Goal: Information Seeking & Learning: Find specific fact

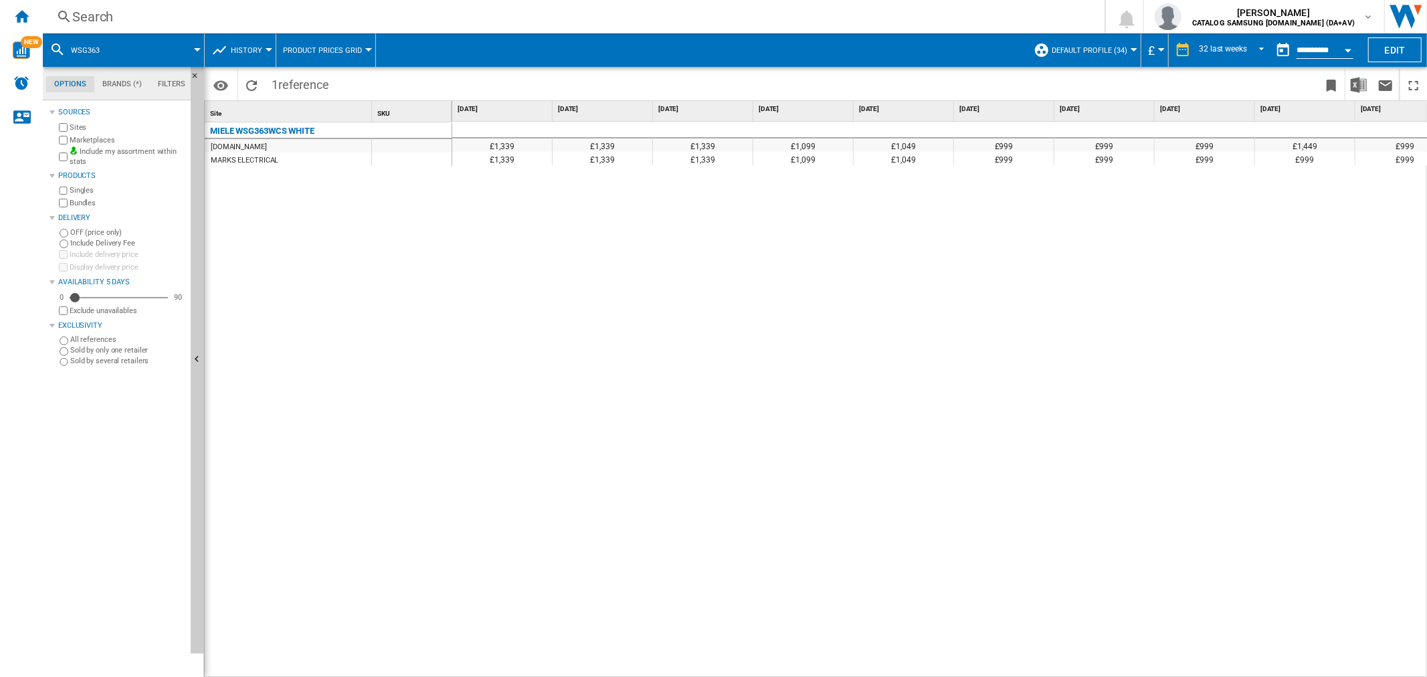
click at [270, 12] on div "Search" at bounding box center [571, 16] width 998 height 19
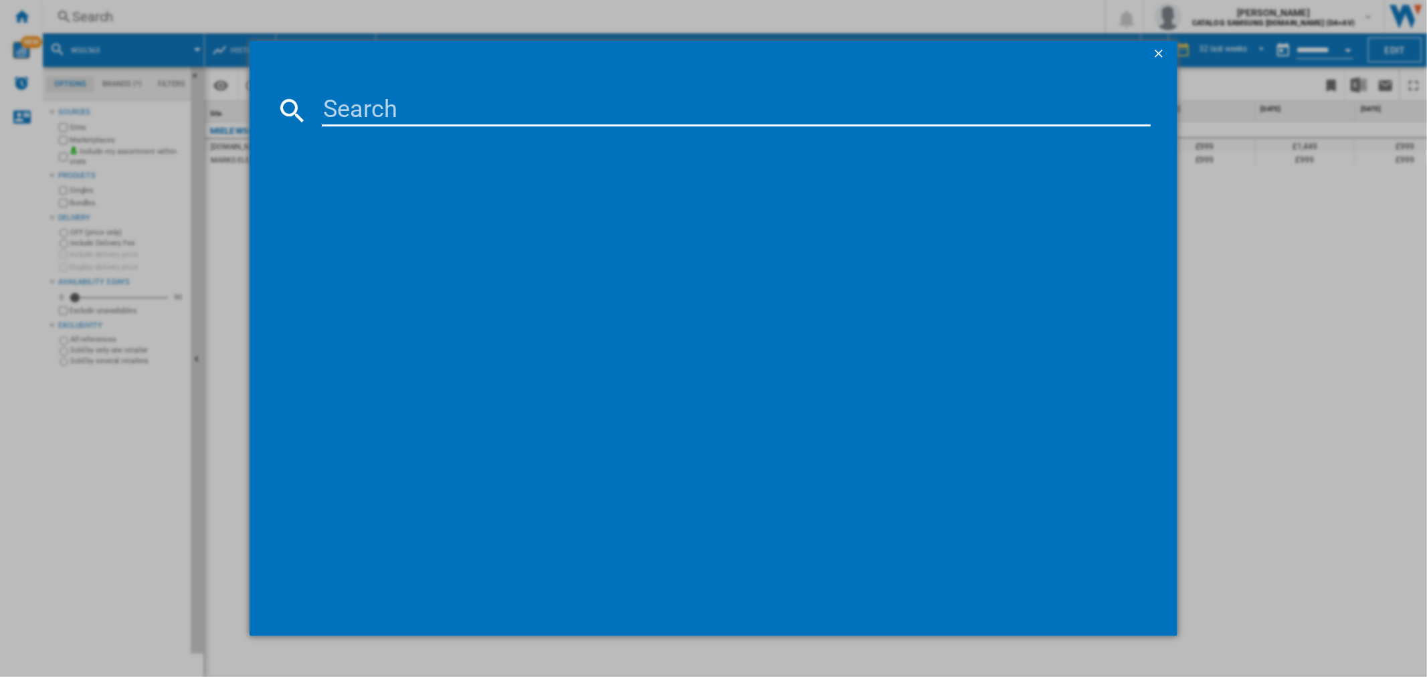
type input "FCM955NRL"
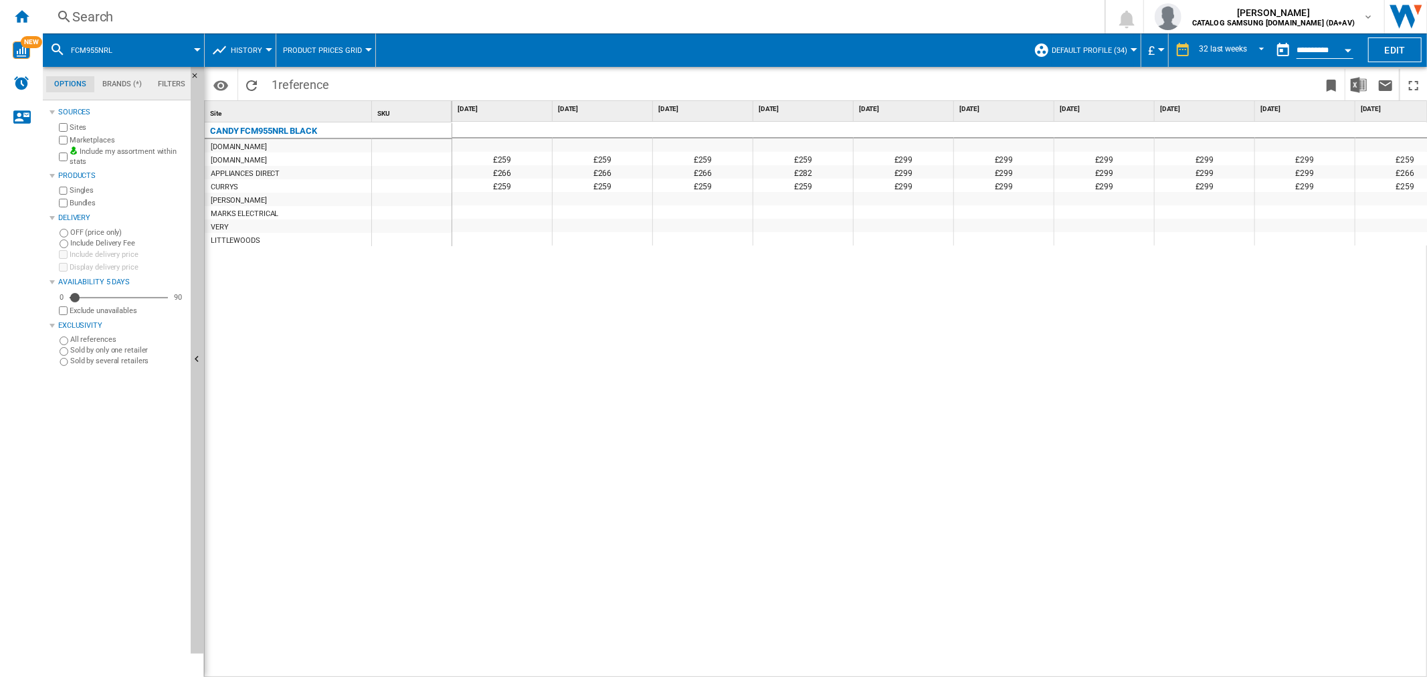
click at [245, 50] on span "History" at bounding box center [246, 50] width 31 height 9
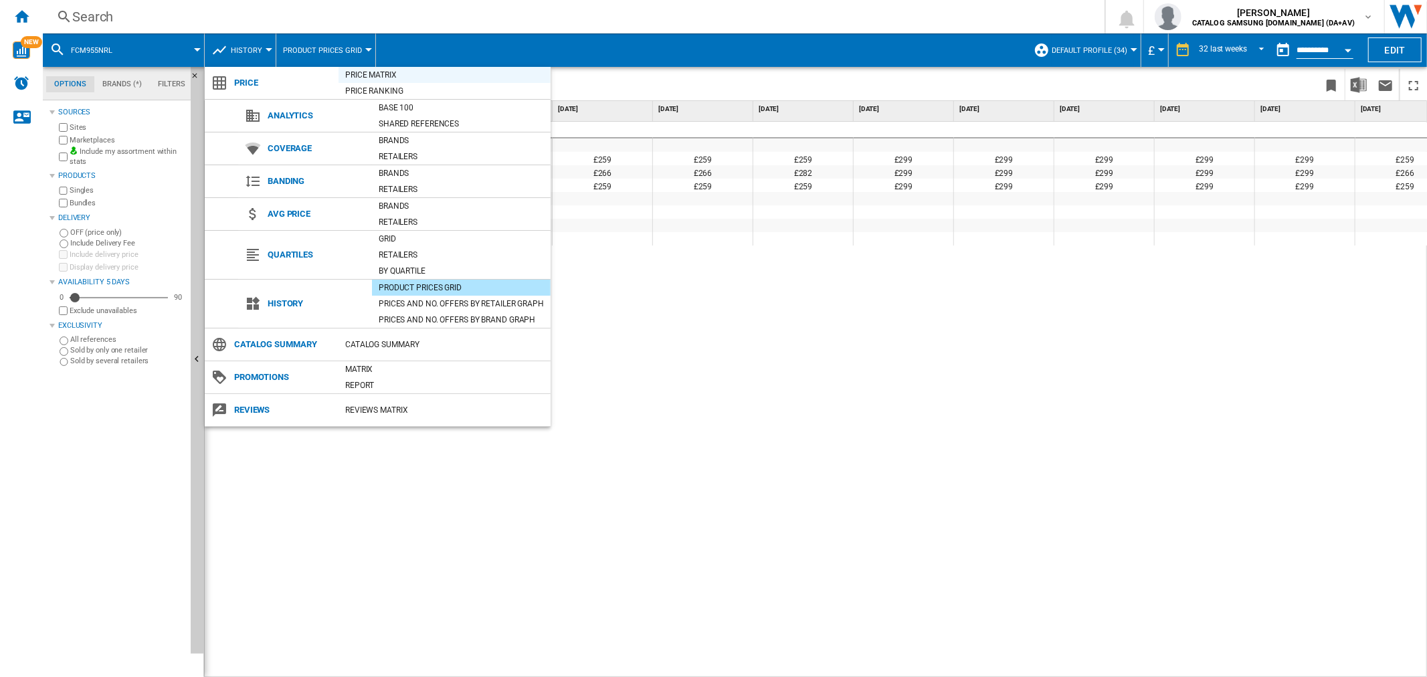
click at [415, 78] on div "Price Matrix" at bounding box center [445, 74] width 212 height 13
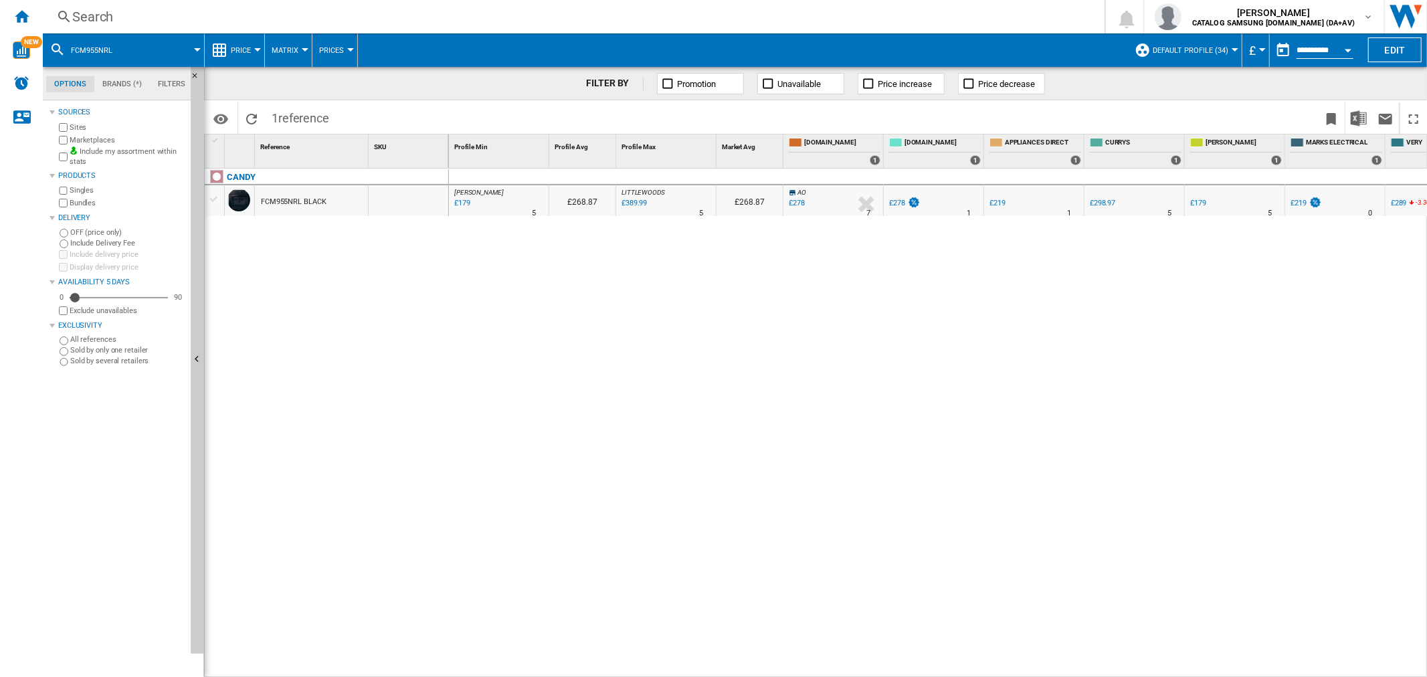
click at [430, 22] on div "Search" at bounding box center [571, 16] width 998 height 19
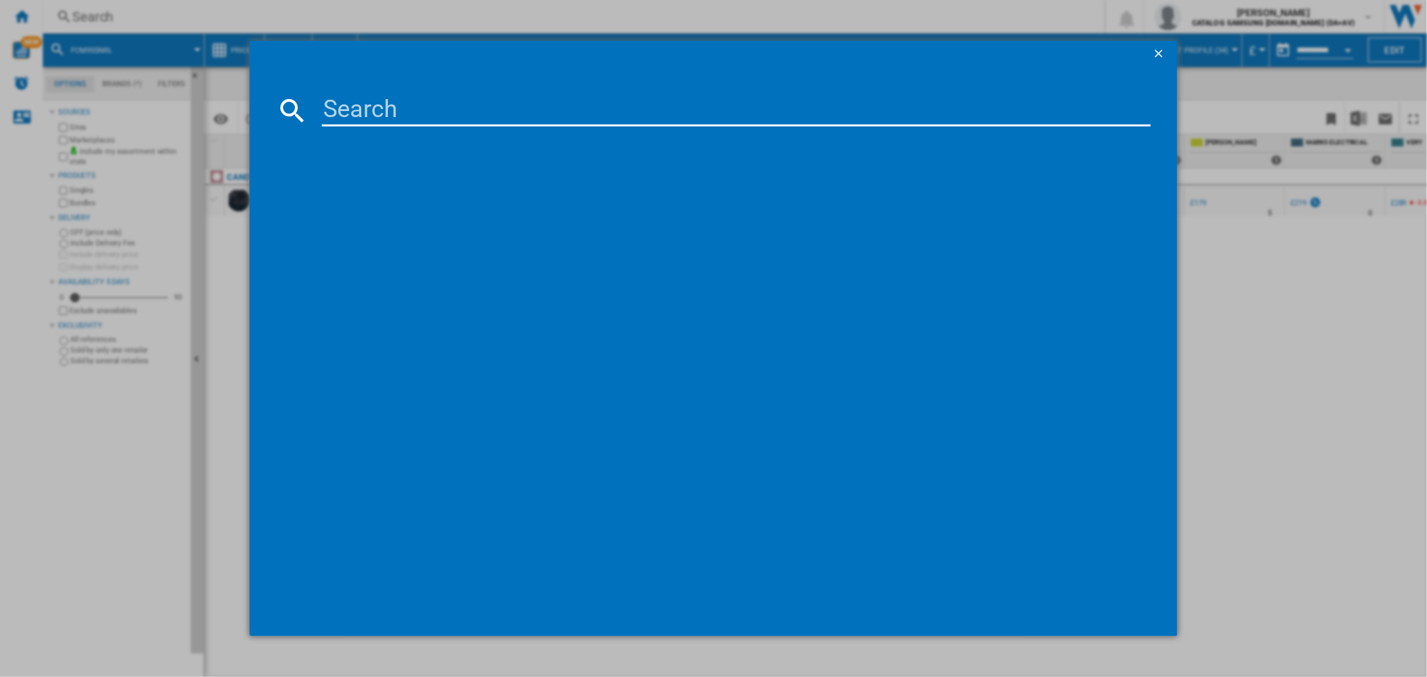
type input "HOSR5918EIXK"
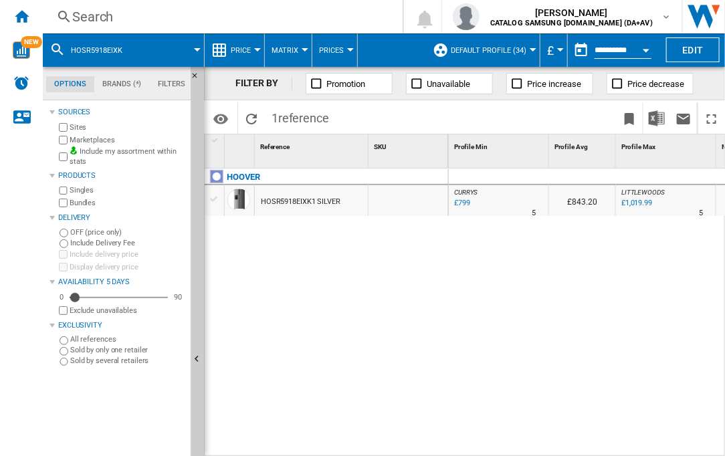
click at [284, 21] on div "Search" at bounding box center [220, 16] width 296 height 19
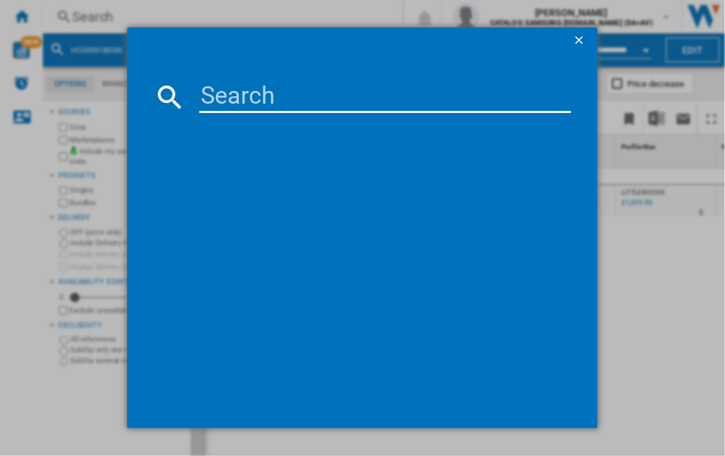
type input "IZ380"
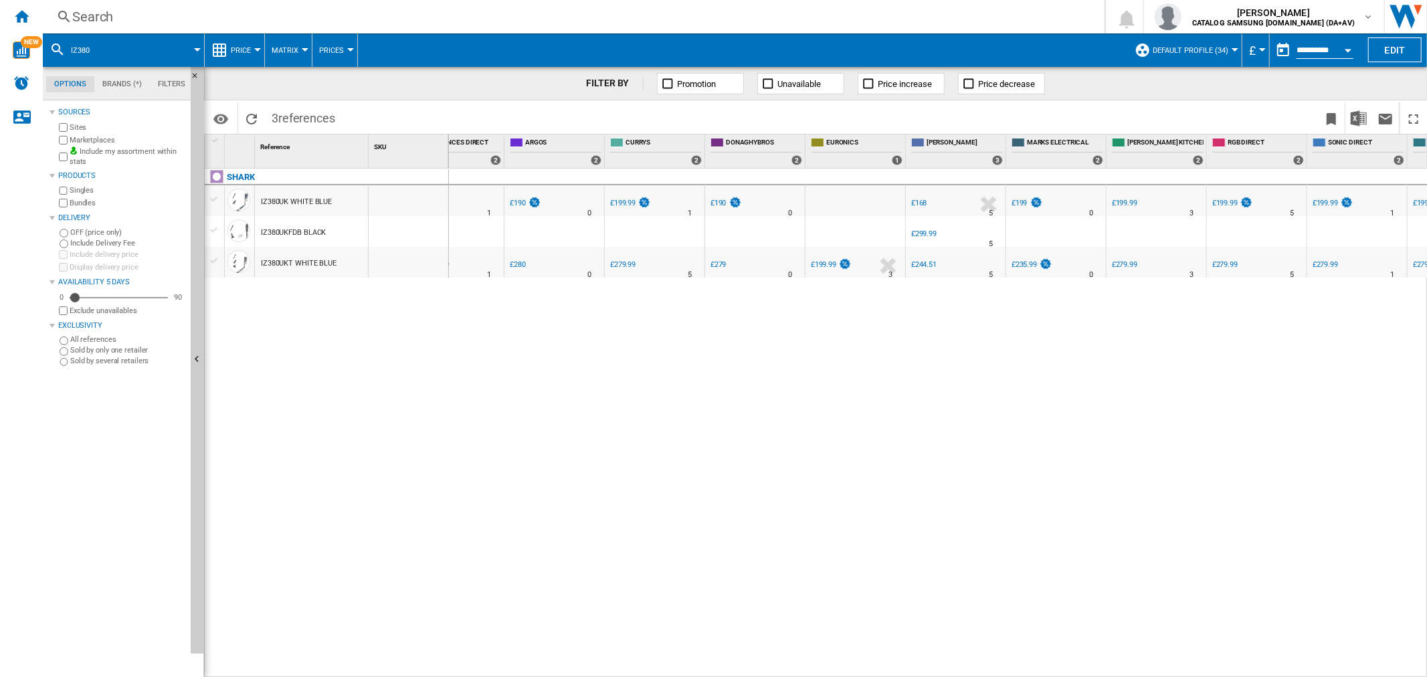
scroll to position [0, 687]
click at [919, 231] on div "£299.99" at bounding box center [917, 233] width 25 height 9
click at [909, 203] on div "£168" at bounding box center [913, 203] width 16 height 9
click at [919, 264] on div "£244.51" at bounding box center [917, 264] width 25 height 9
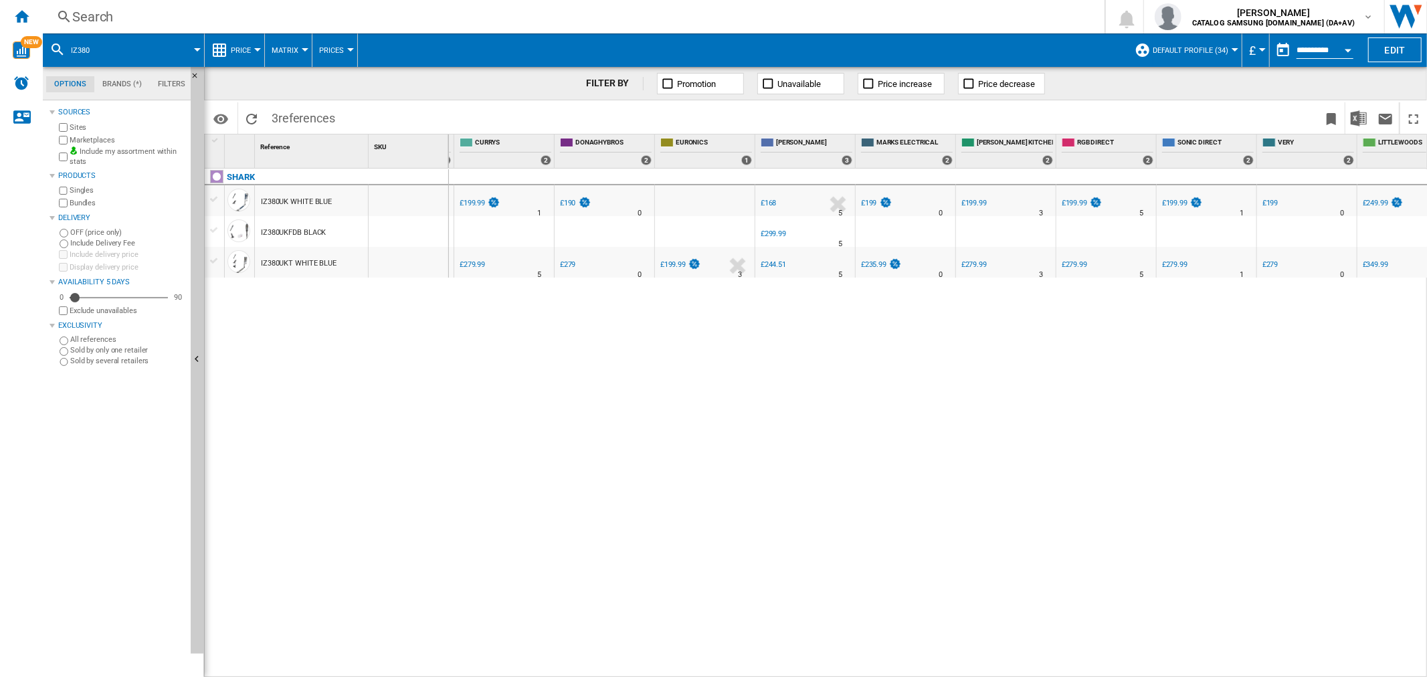
scroll to position [0, 0]
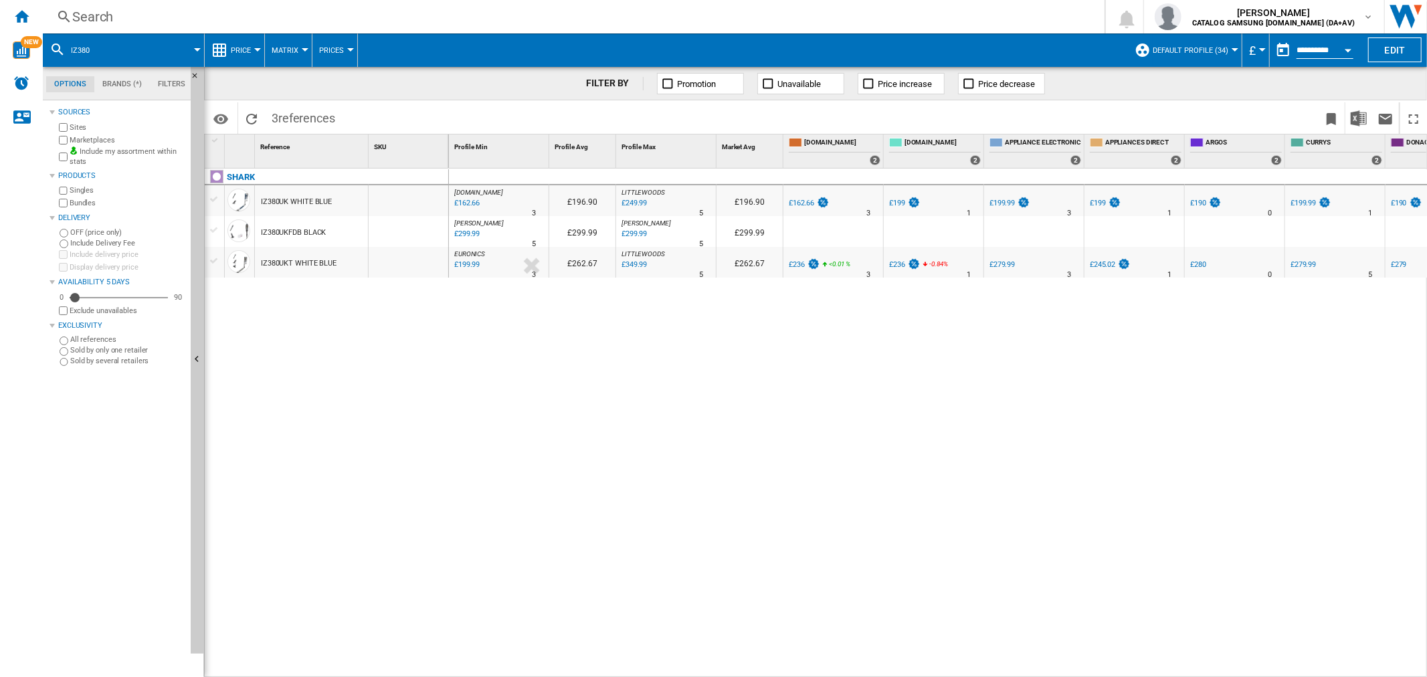
click at [412, 322] on div "SHARK IZ380UK WHITE BLUE IZ380UKFDB BLACK IZ380UKT WHITE BLUE" at bounding box center [327, 420] width 244 height 502
click at [345, 18] on div "Search" at bounding box center [571, 16] width 998 height 19
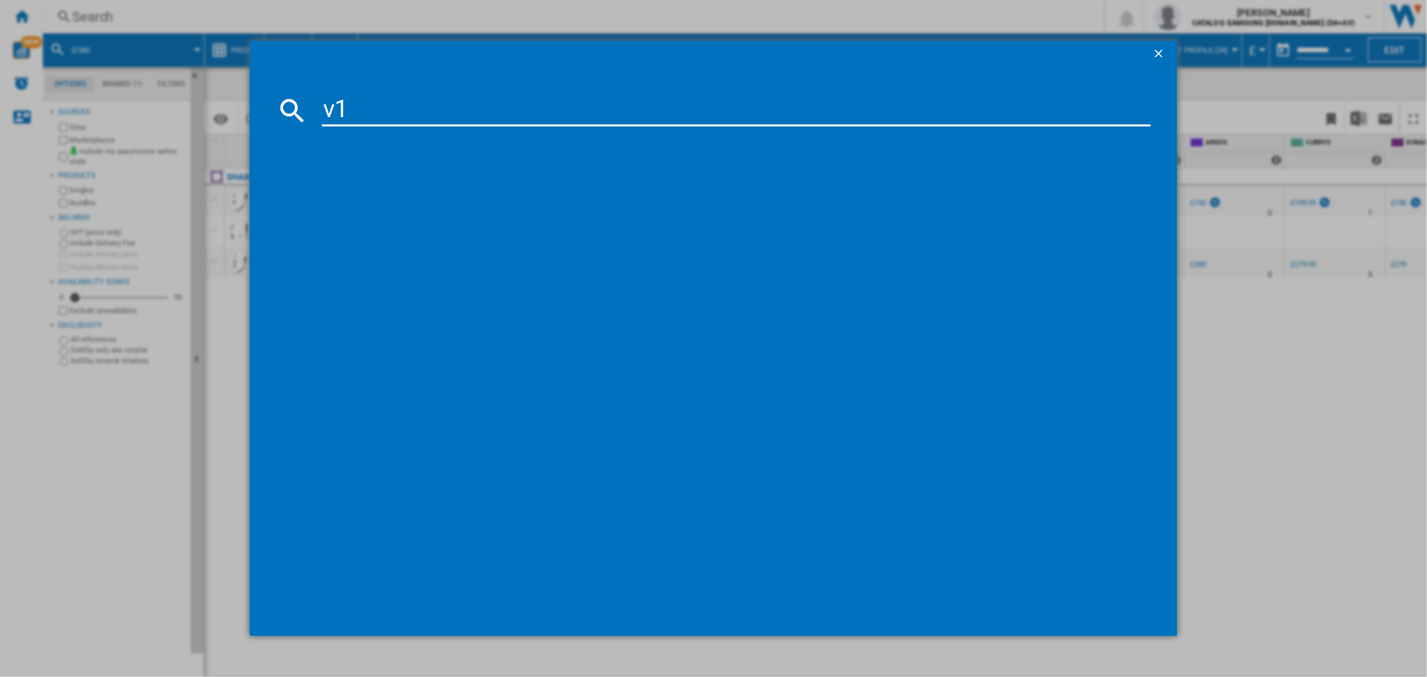
type input "v12"
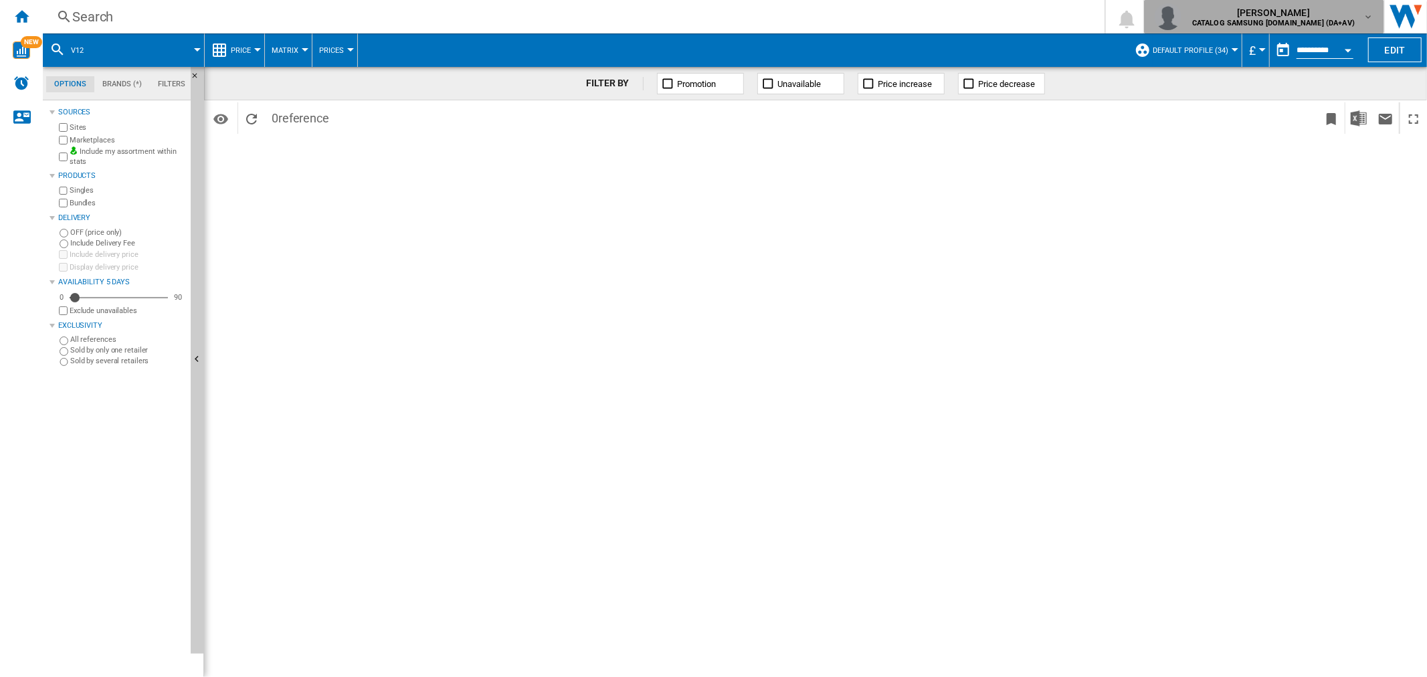
click at [1329, 23] on b "CATALOG SAMSUNG [DOMAIN_NAME] (DA+AV)" at bounding box center [1273, 23] width 163 height 9
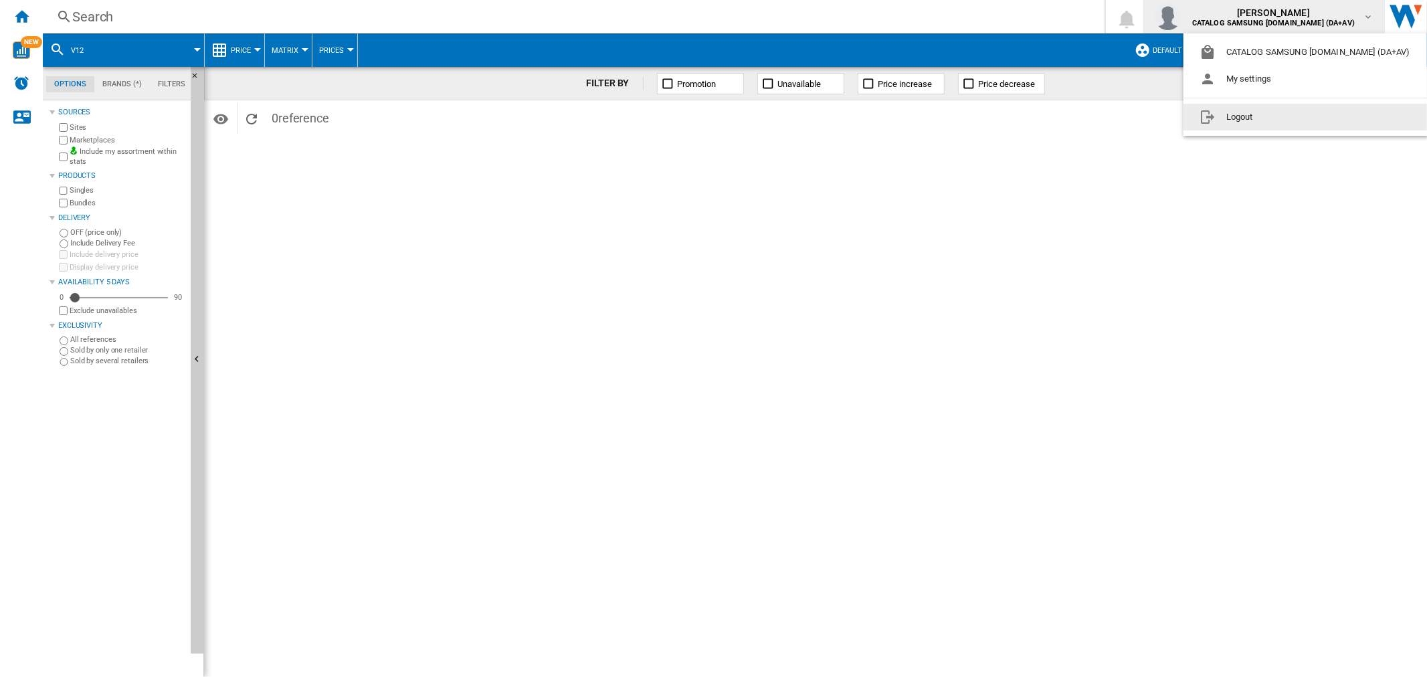
click at [1294, 114] on button "Logout" at bounding box center [1308, 117] width 248 height 27
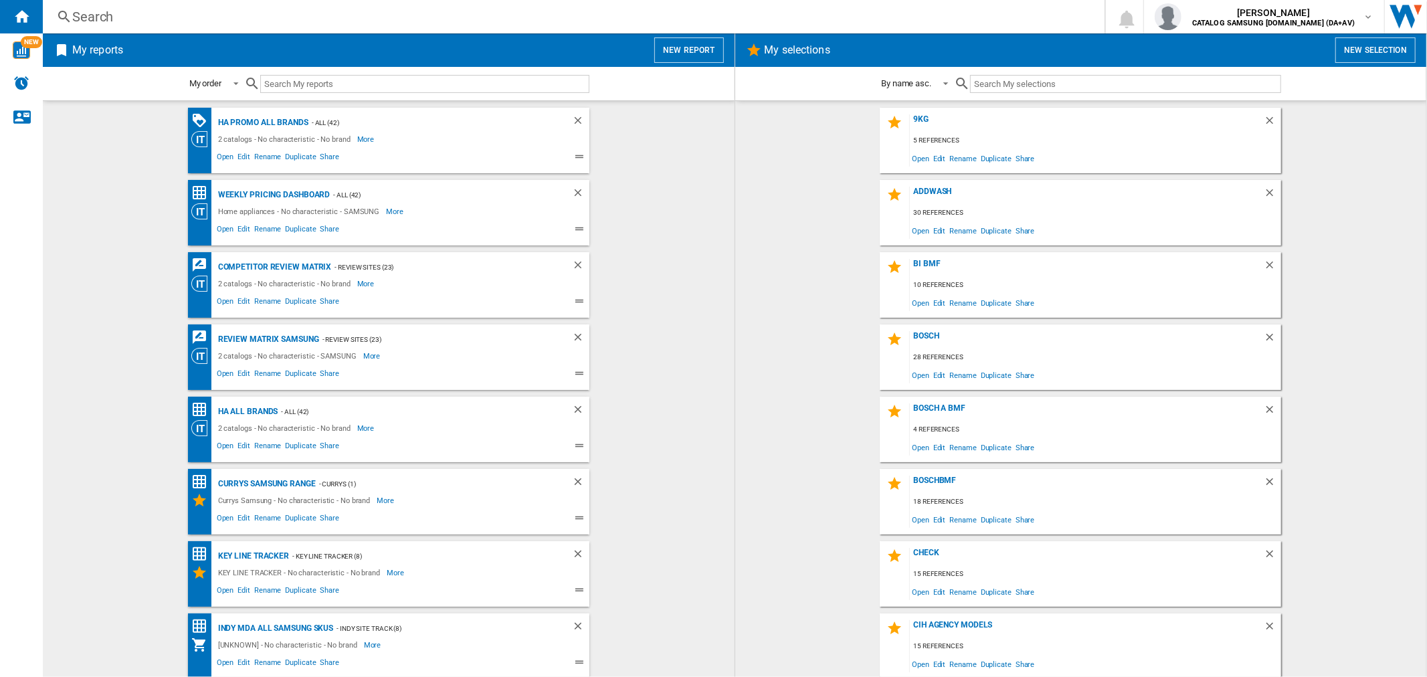
click at [341, 13] on div "Search" at bounding box center [571, 16] width 998 height 19
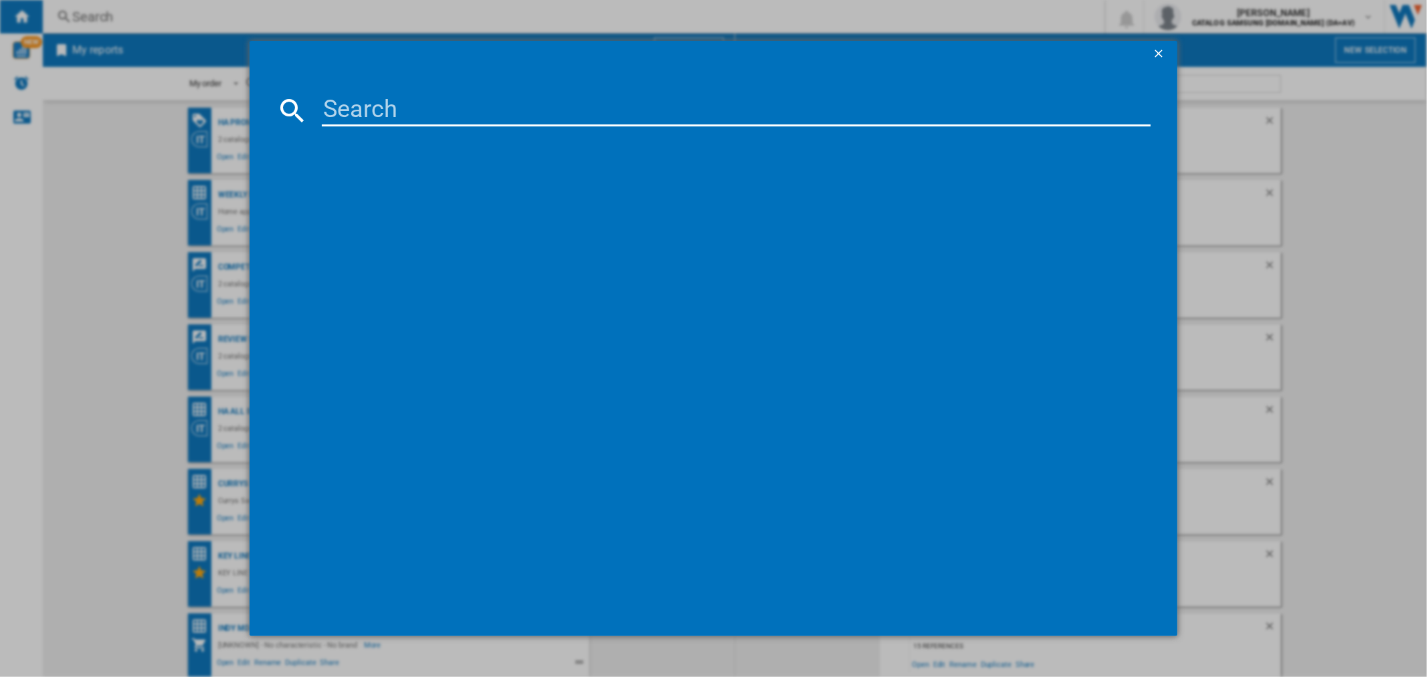
click at [379, 102] on input at bounding box center [736, 110] width 828 height 32
type input "v12"
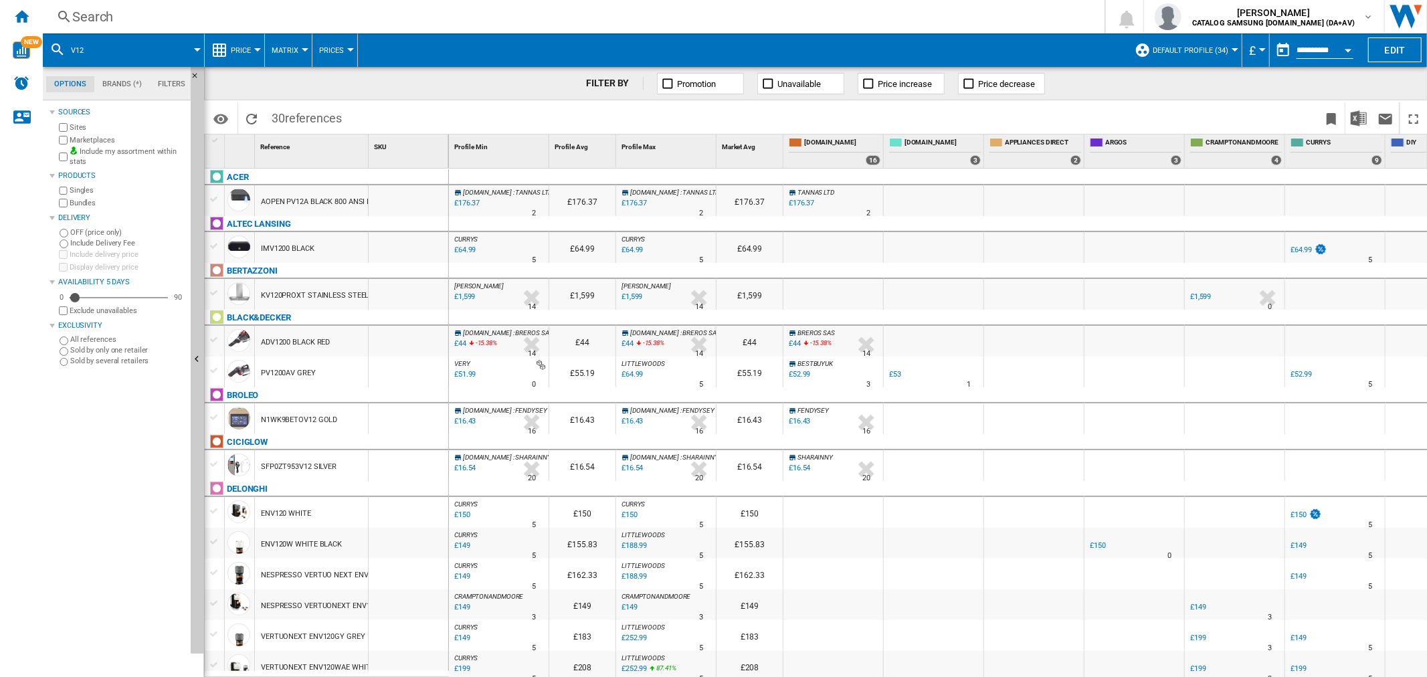
click at [118, 88] on md-tab-item "Brands (*)" at bounding box center [122, 84] width 56 height 16
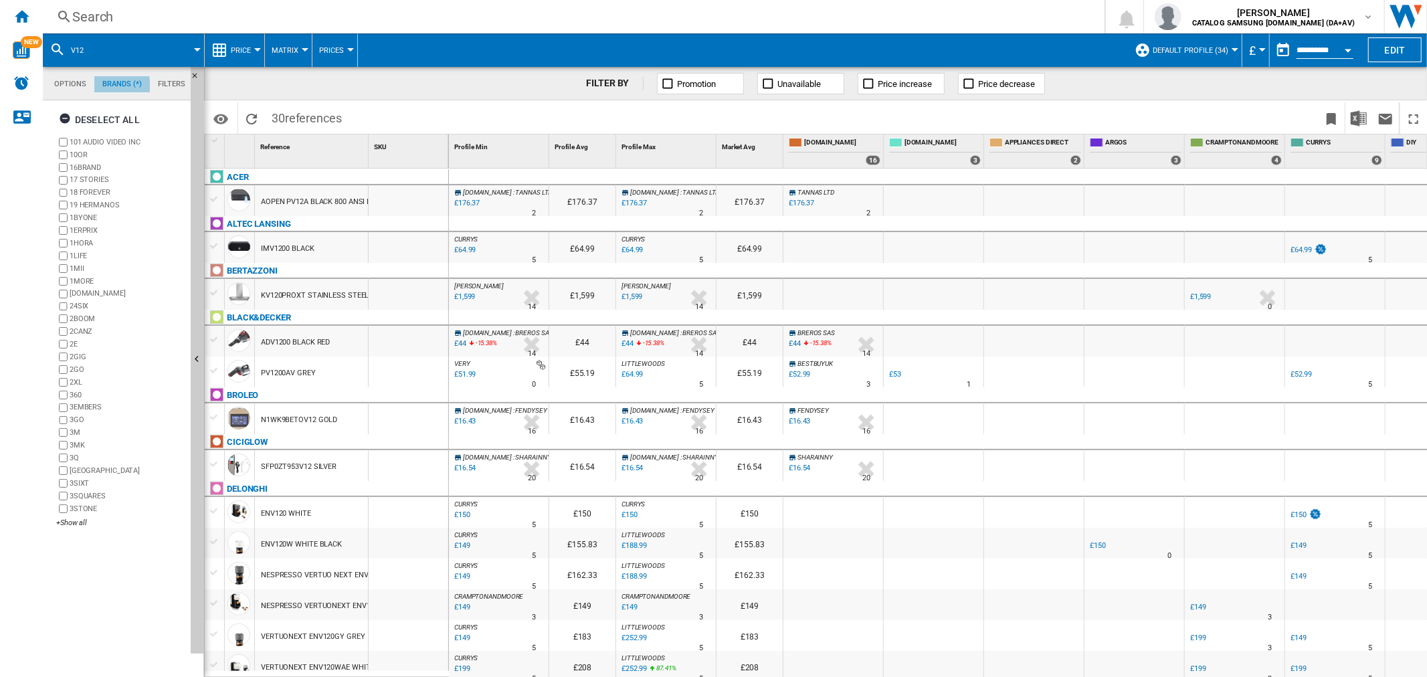
scroll to position [51, 0]
click at [68, 120] on ng-md-icon "button" at bounding box center [67, 120] width 16 height 16
click at [78, 525] on div "+Show all" at bounding box center [120, 523] width 129 height 10
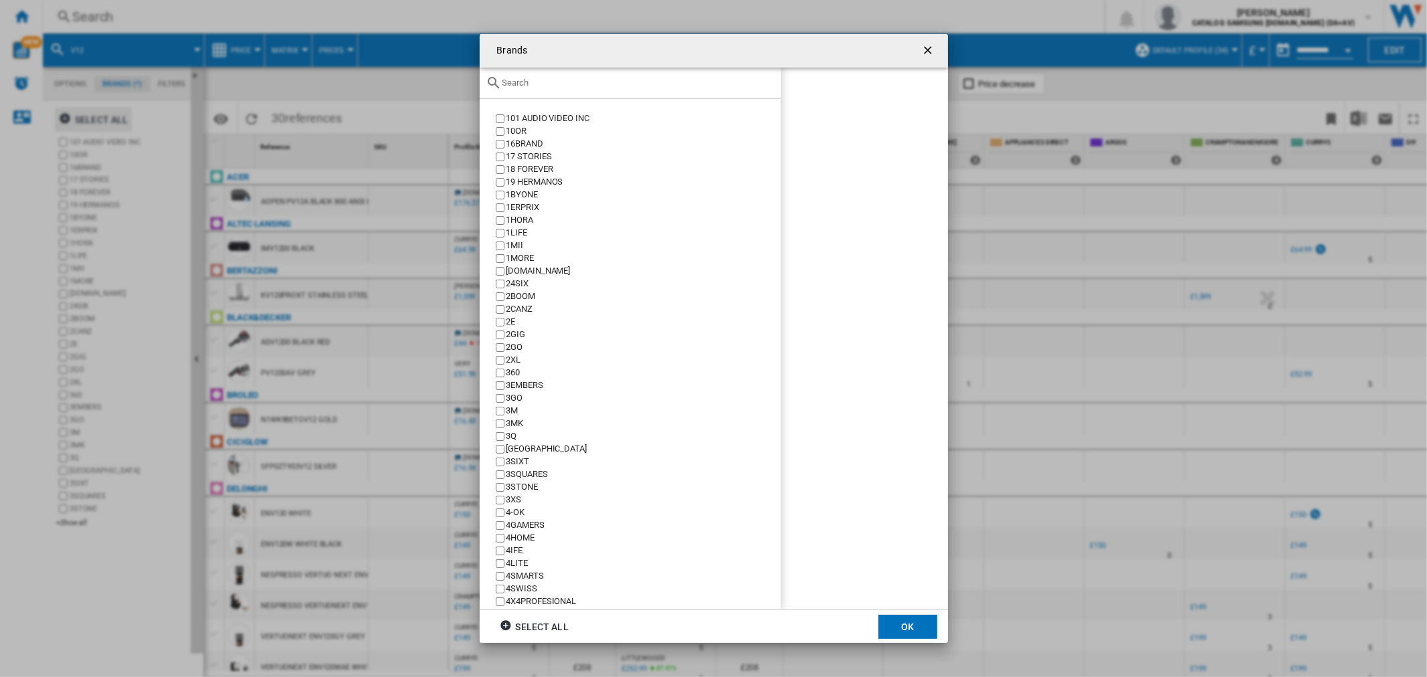
click at [574, 82] on input "text" at bounding box center [638, 83] width 272 height 10
click at [572, 82] on input "dysn" at bounding box center [638, 83] width 272 height 10
click at [567, 88] on input "dysnd" at bounding box center [638, 83] width 272 height 10
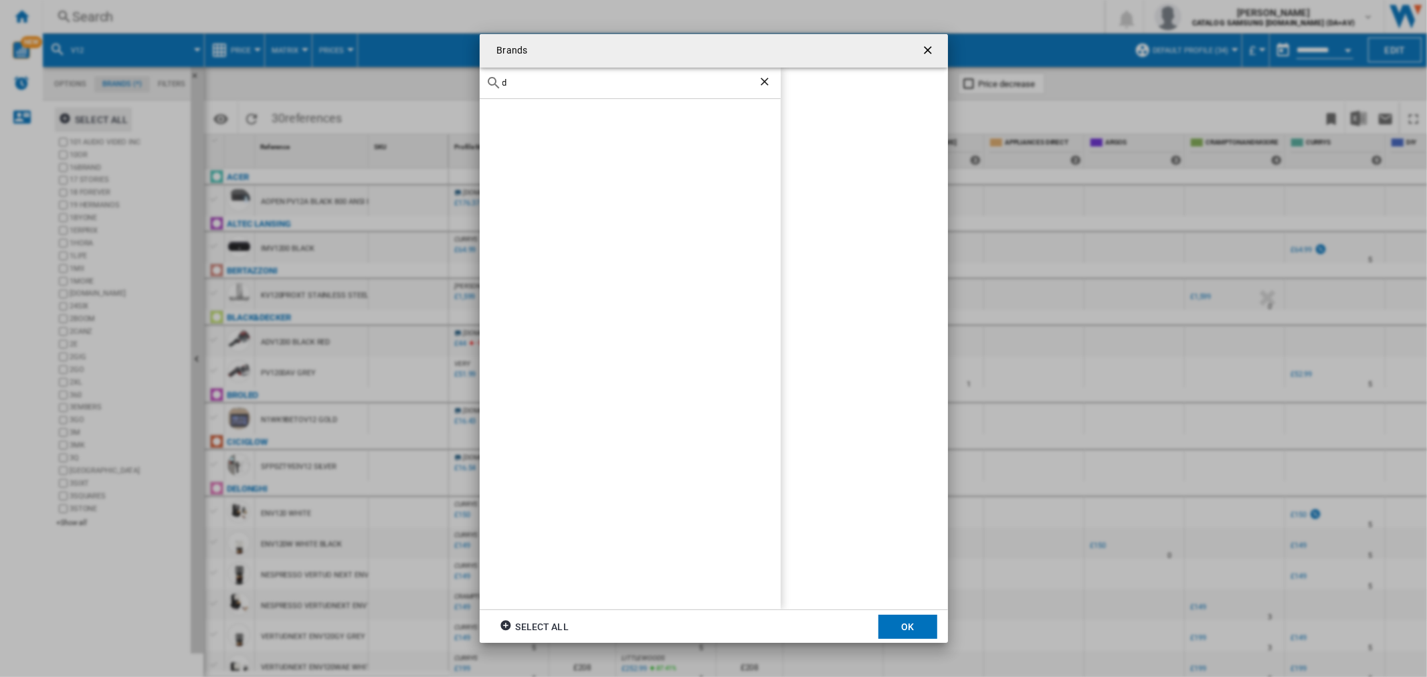
click at [570, 83] on input "d" at bounding box center [630, 83] width 256 height 10
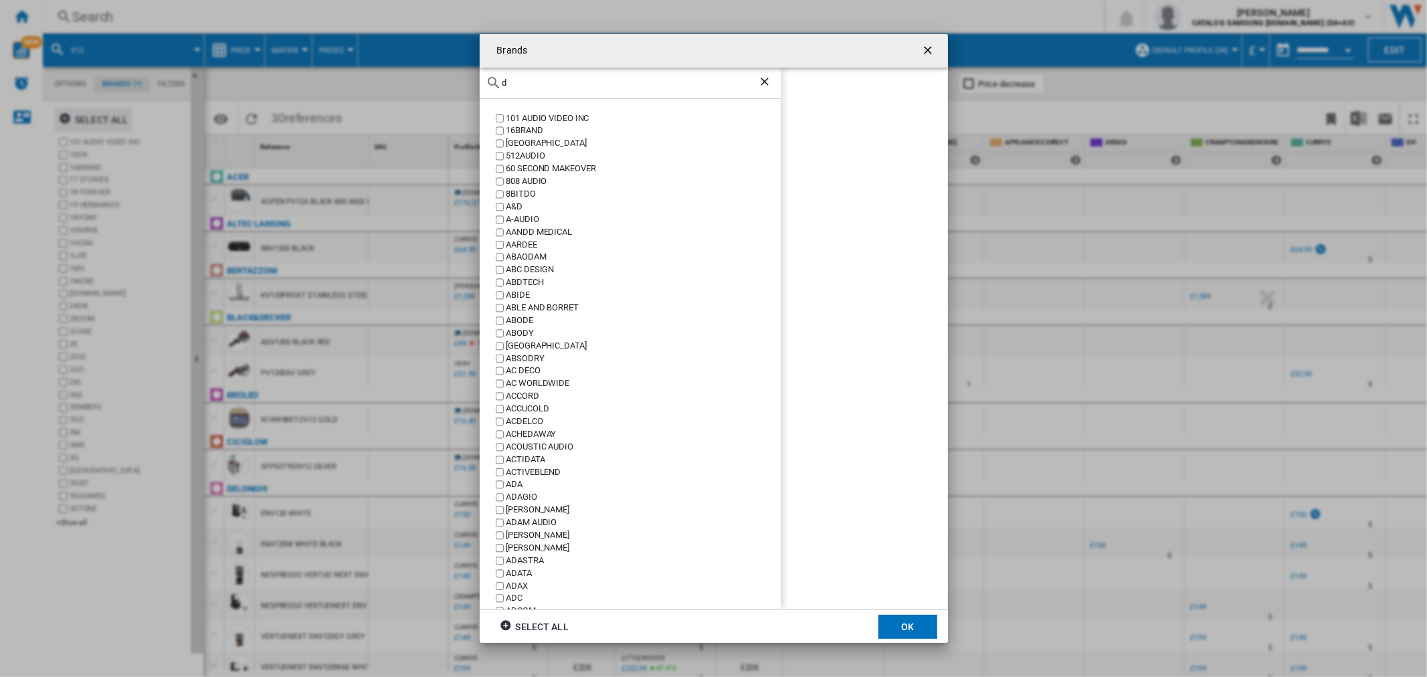
click at [559, 84] on input "d" at bounding box center [630, 83] width 256 height 10
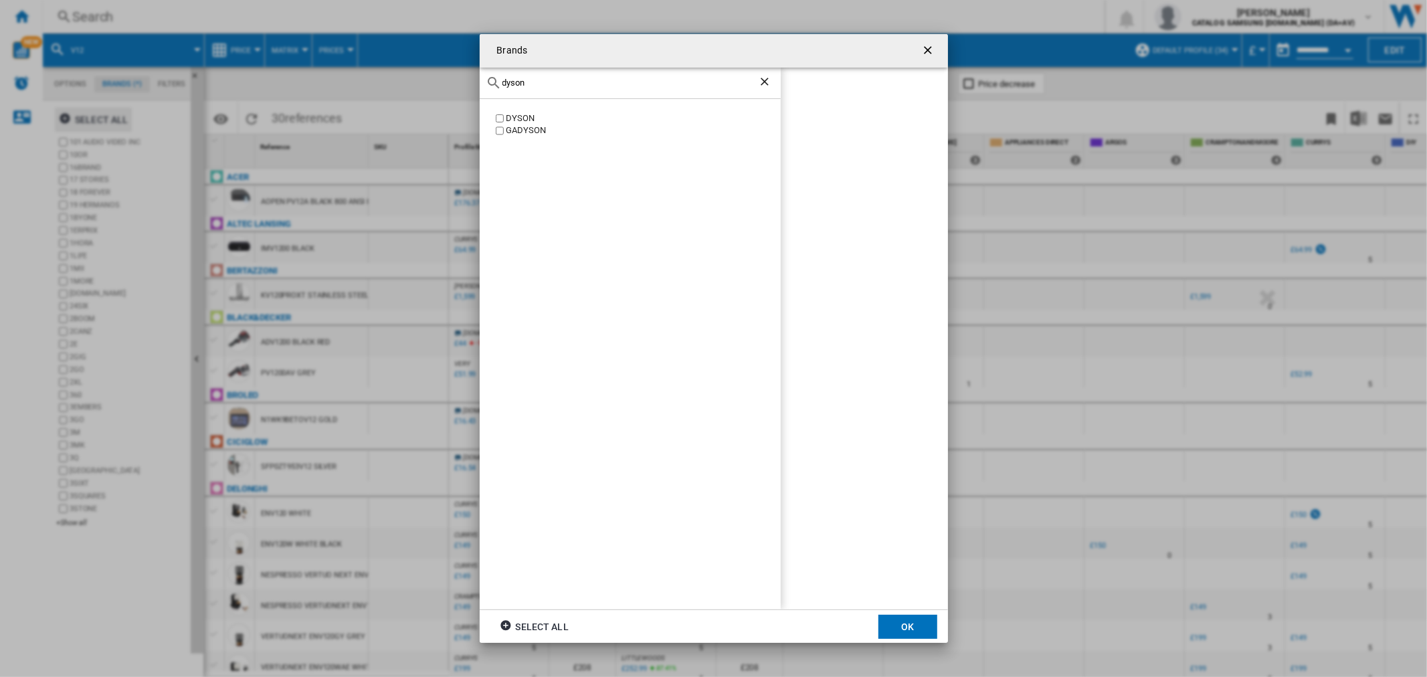
type input "dyson"
click at [915, 629] on button "OK" at bounding box center [907, 627] width 59 height 24
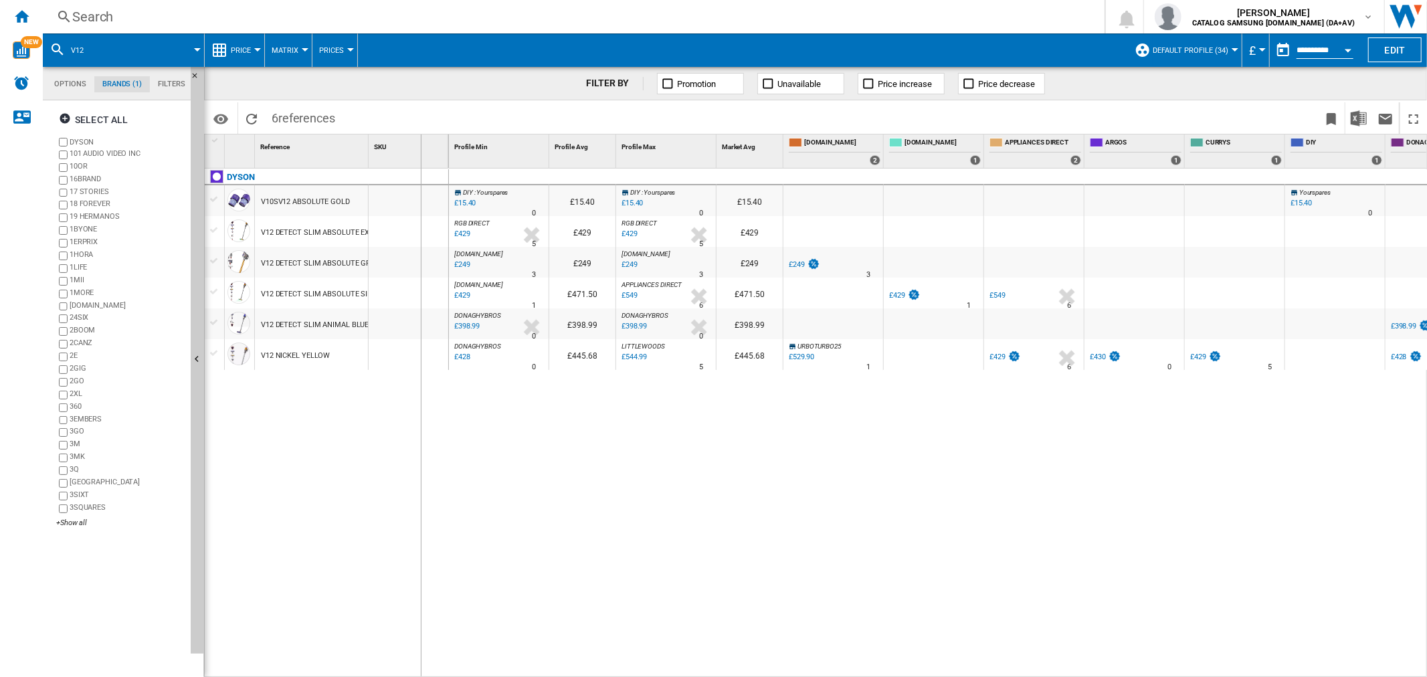
drag, startPoint x: 369, startPoint y: 157, endPoint x: 420, endPoint y: 161, distance: 51.0
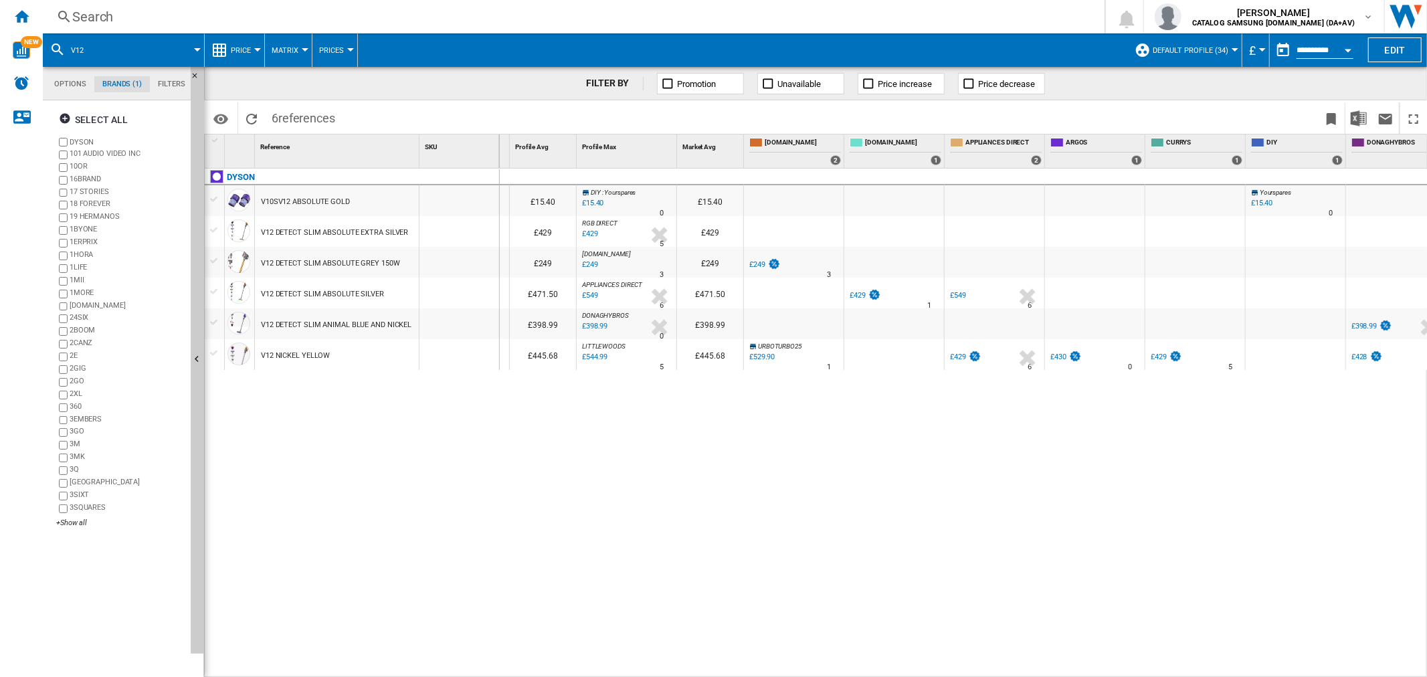
click at [391, 294] on div "V12 DETECT SLIM ABSOLUTE SILVER" at bounding box center [337, 293] width 164 height 31
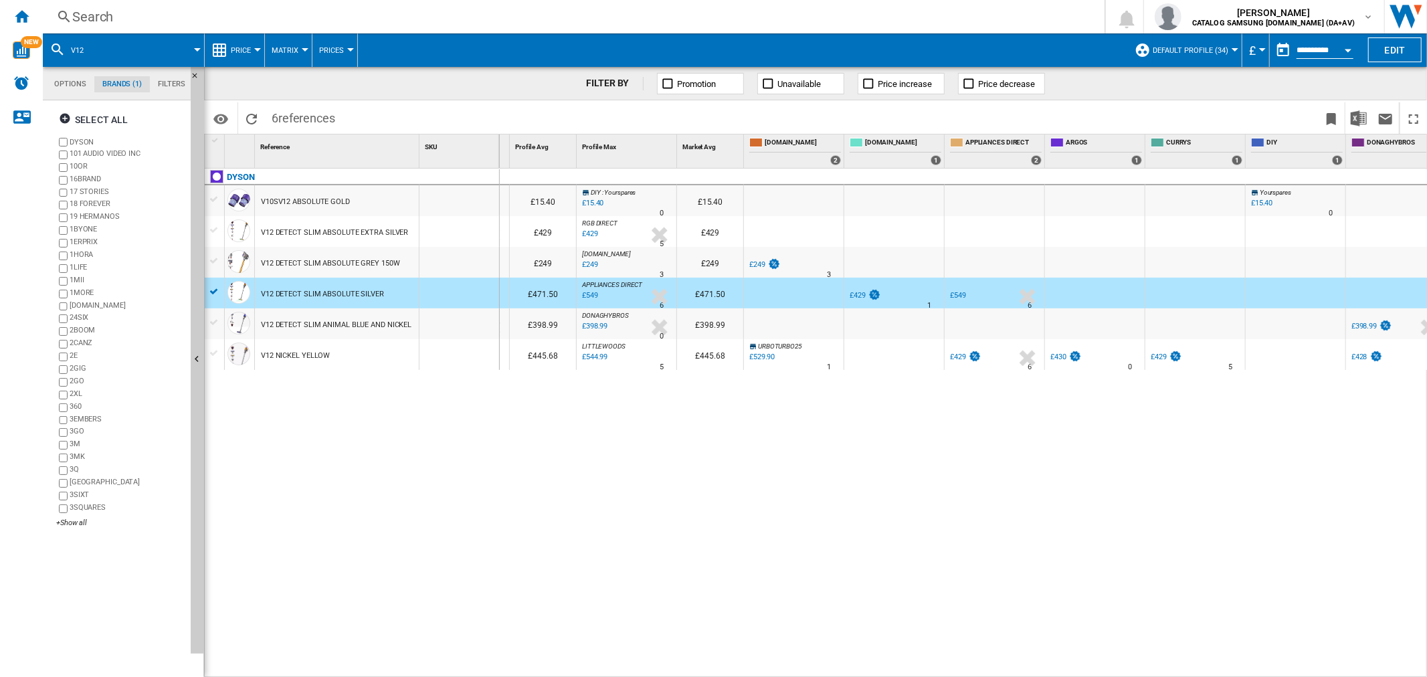
click at [258, 19] on div "Search" at bounding box center [571, 16] width 998 height 19
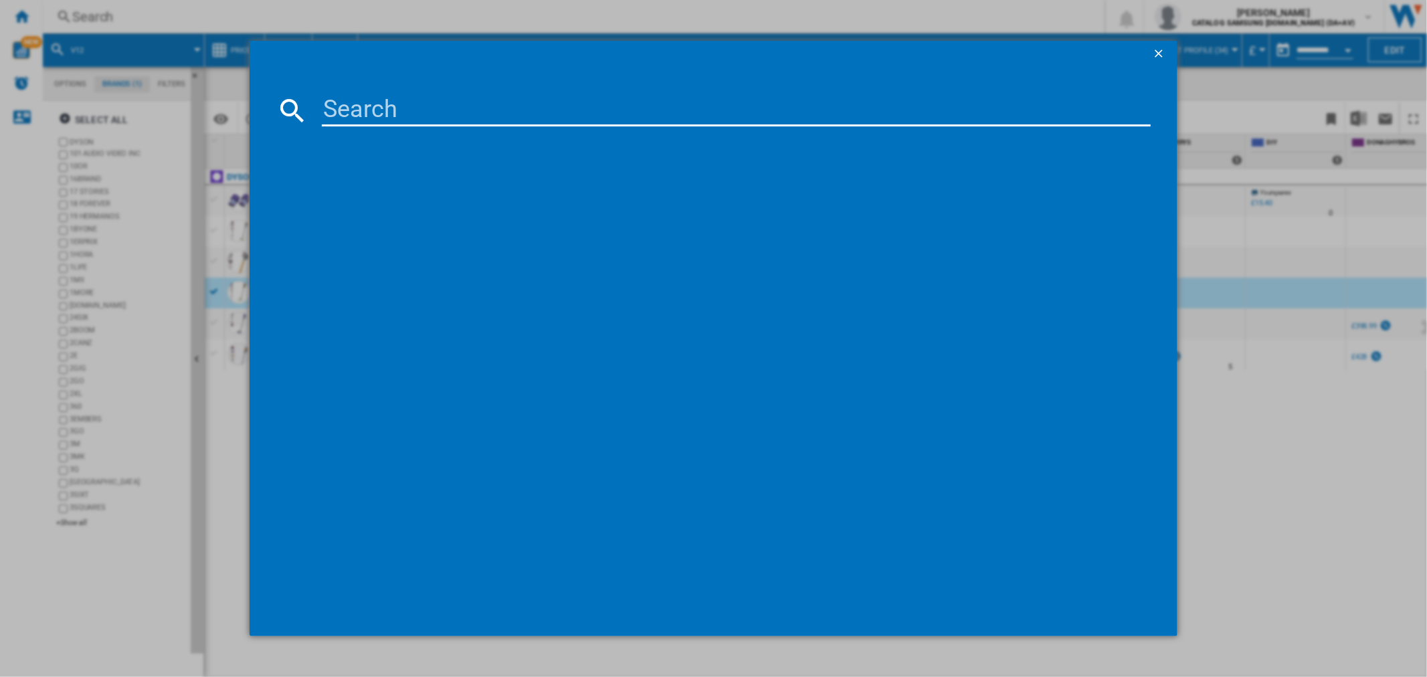
type input "HAVG5BF4S2B"
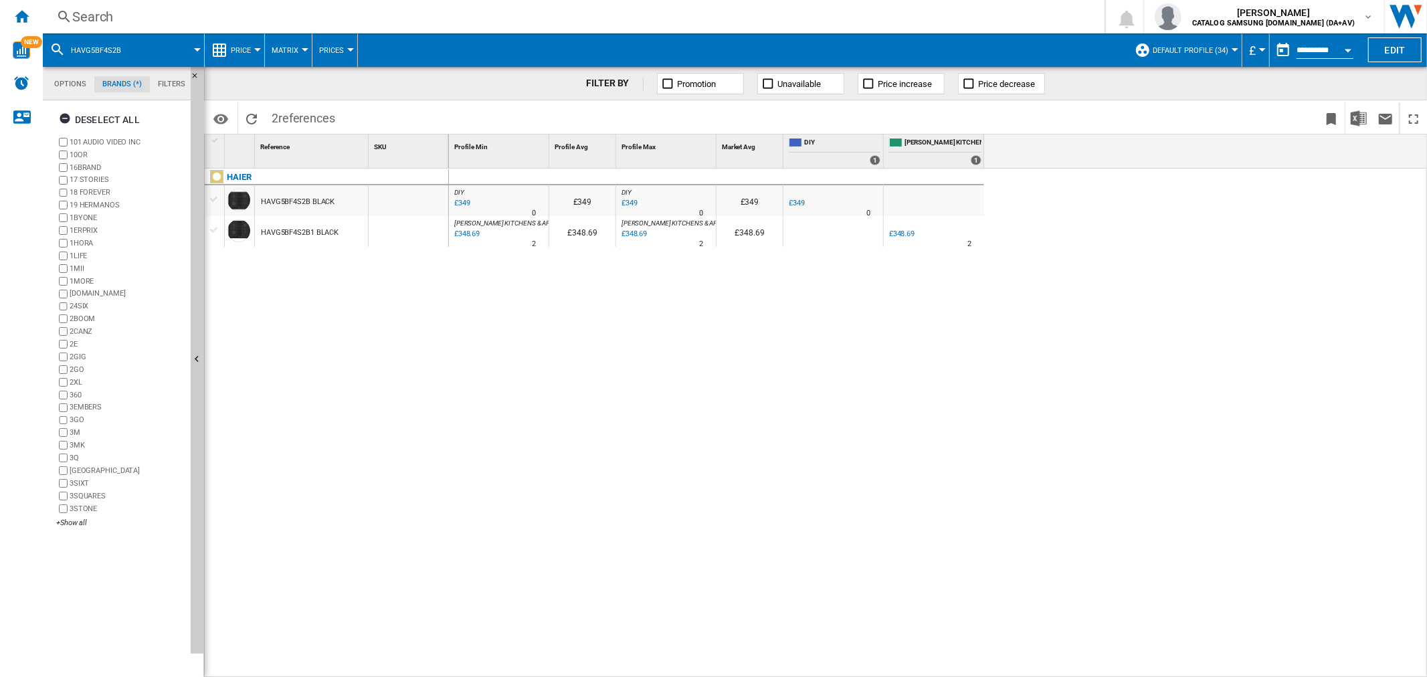
drag, startPoint x: 324, startPoint y: 203, endPoint x: 310, endPoint y: 204, distance: 14.7
click at [310, 204] on div "HAVG5BF4S2B BLACK" at bounding box center [311, 200] width 113 height 31
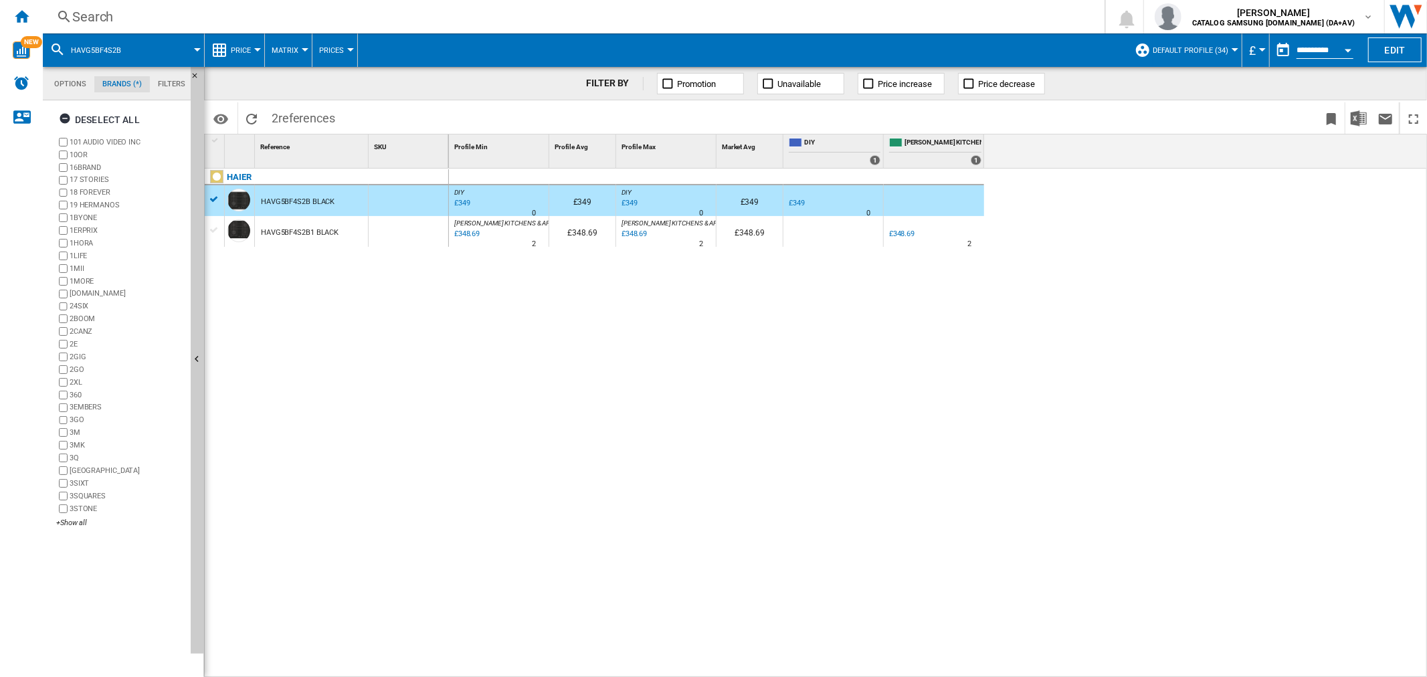
click at [803, 201] on div "£349" at bounding box center [797, 203] width 16 height 9
click at [906, 231] on div "£348.69" at bounding box center [901, 233] width 25 height 9
